Goal: Task Accomplishment & Management: Use online tool/utility

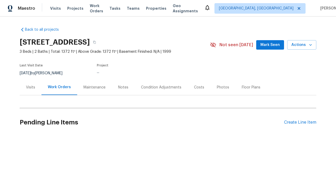
click at [298, 122] on div "Create Line Item" at bounding box center [300, 122] width 32 height 5
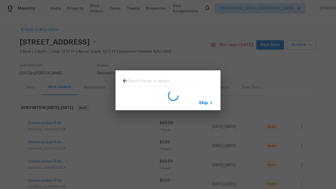
click at [204, 103] on span "Skip" at bounding box center [203, 102] width 9 height 5
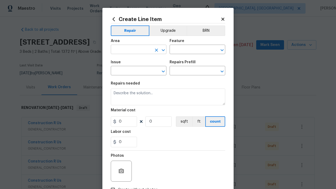
click at [129, 50] on input "text" at bounding box center [131, 50] width 41 height 8
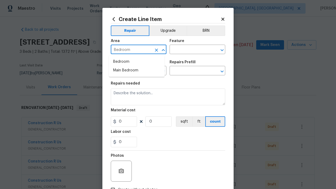
click at [137, 62] on li "Bedroom" at bounding box center [137, 62] width 56 height 9
type input "Bedroom"
click at [188, 50] on input "text" at bounding box center [190, 50] width 41 height 8
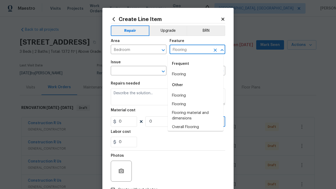
click at [194, 74] on li "Flooring" at bounding box center [196, 74] width 56 height 9
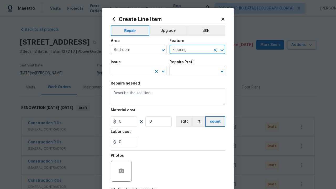
type input "Flooring"
click at [129, 71] on input "text" at bounding box center [131, 71] width 41 height 8
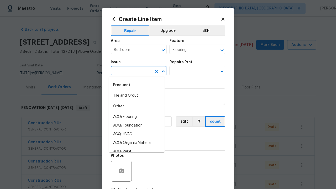
click at [135, 89] on div "Frequent" at bounding box center [137, 85] width 56 height 13
